Goal: Communication & Community: Ask a question

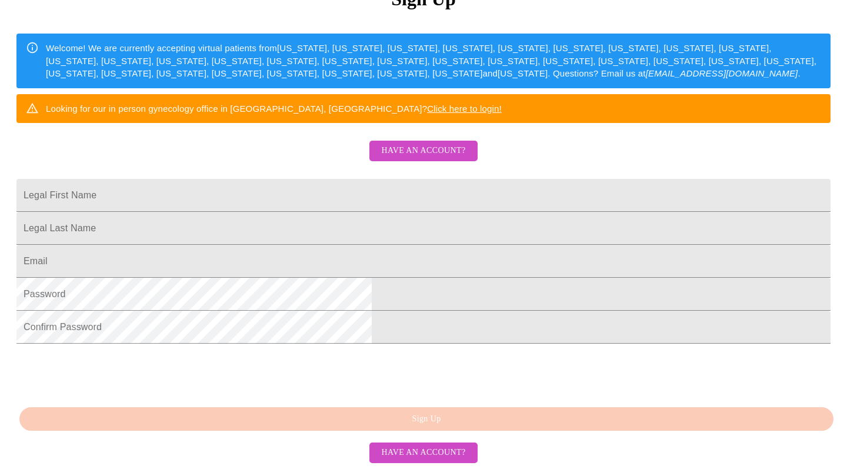
scroll to position [257, 0]
click at [428, 144] on span "Have an account?" at bounding box center [423, 151] width 84 height 15
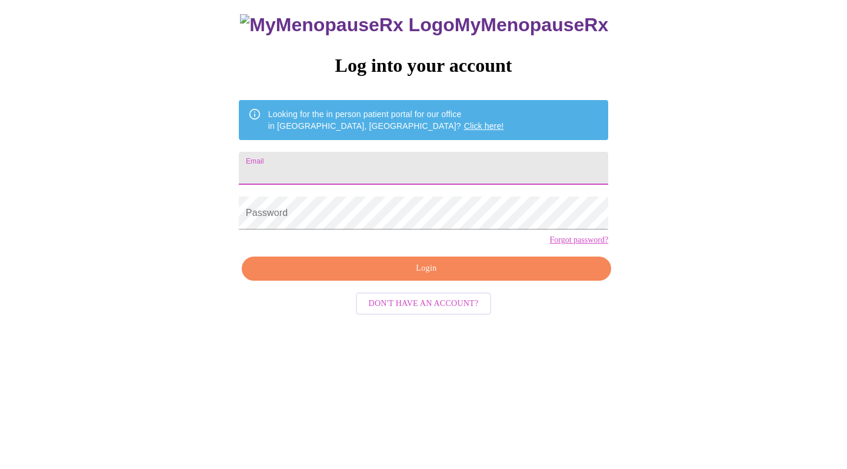
scroll to position [12, 0]
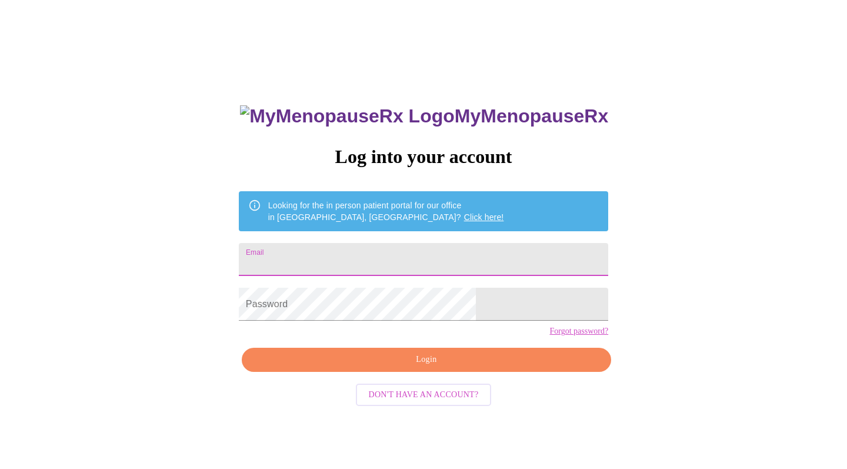
type input "shannongainsley@gmail.com"
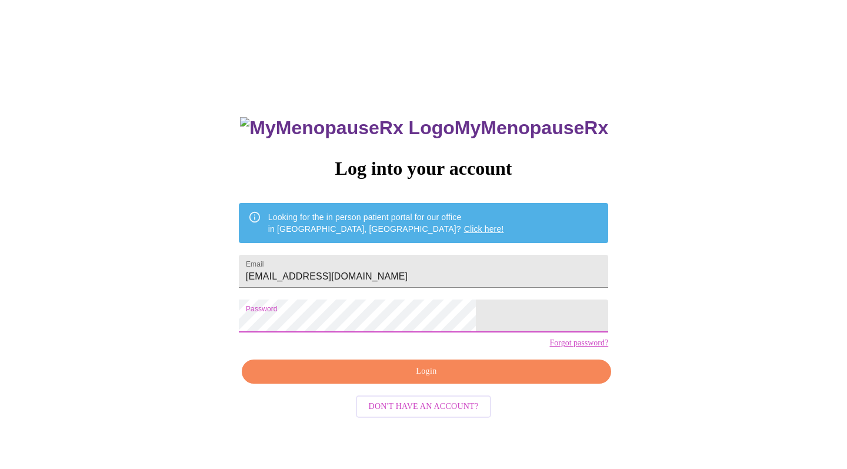
scroll to position [0, 0]
click at [452, 379] on span "Login" at bounding box center [426, 371] width 343 height 15
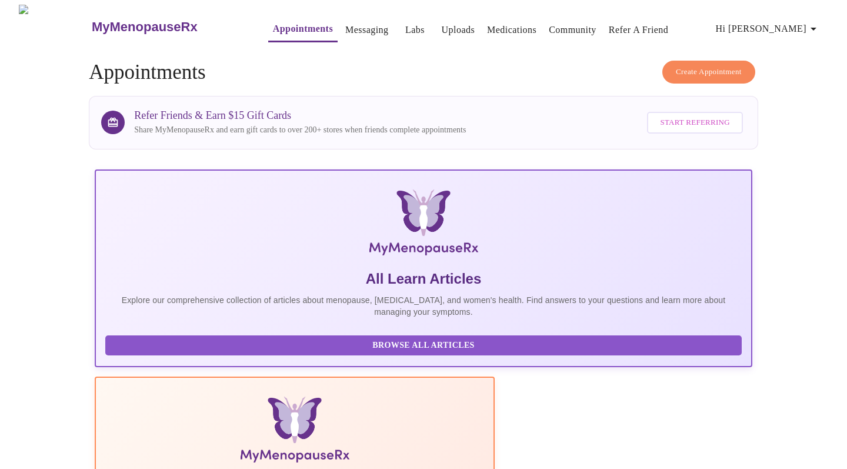
click at [355, 24] on link "Messaging" at bounding box center [366, 30] width 43 height 16
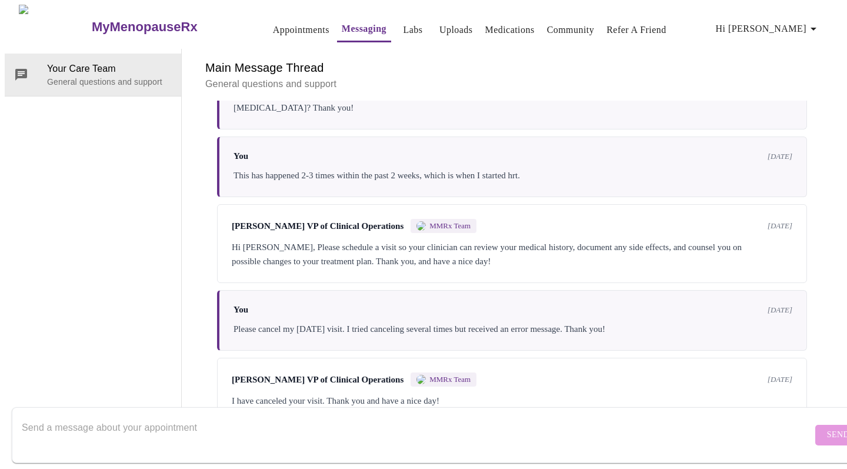
scroll to position [44, 0]
click at [684, 427] on textarea "Send a message about your appointment" at bounding box center [417, 435] width 791 height 38
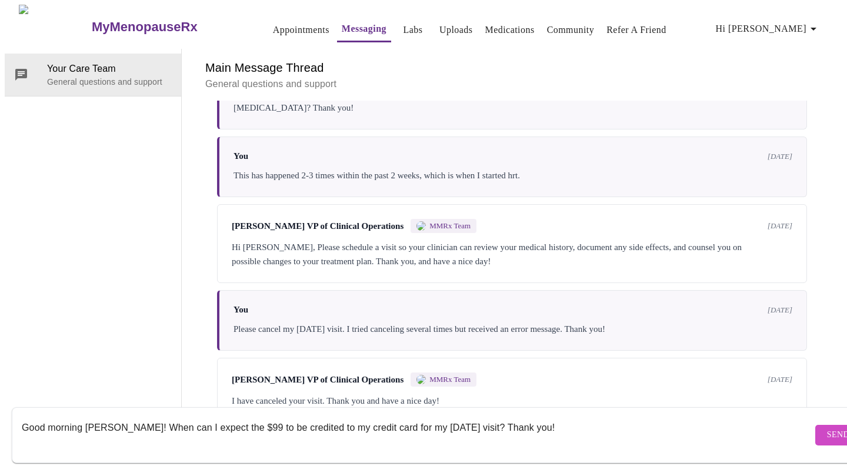
click at [408, 417] on textarea "Good morning Michelle! When can I expect the $99 to be credited to my credit ca…" at bounding box center [417, 435] width 791 height 38
type textarea "Good morning Michelle! When can I expect the $99 to be credited to my credit ca…"
click at [827, 428] on span "Send" at bounding box center [838, 435] width 22 height 15
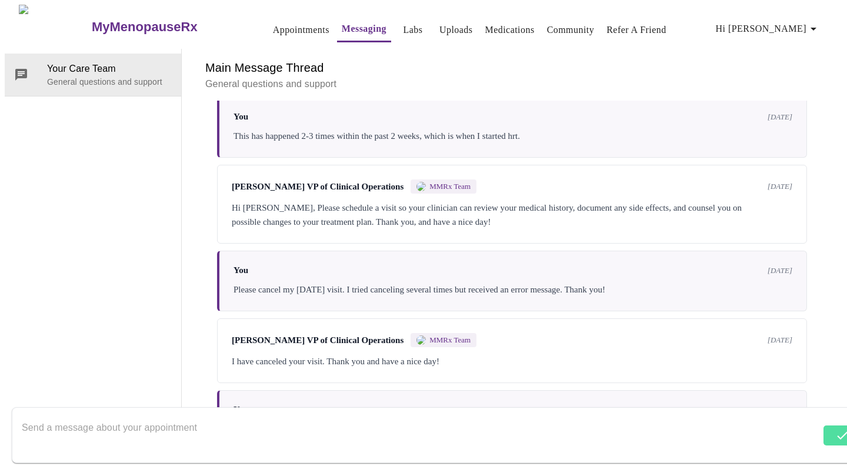
scroll to position [614, 0]
